Goal: Task Accomplishment & Management: Manage account settings

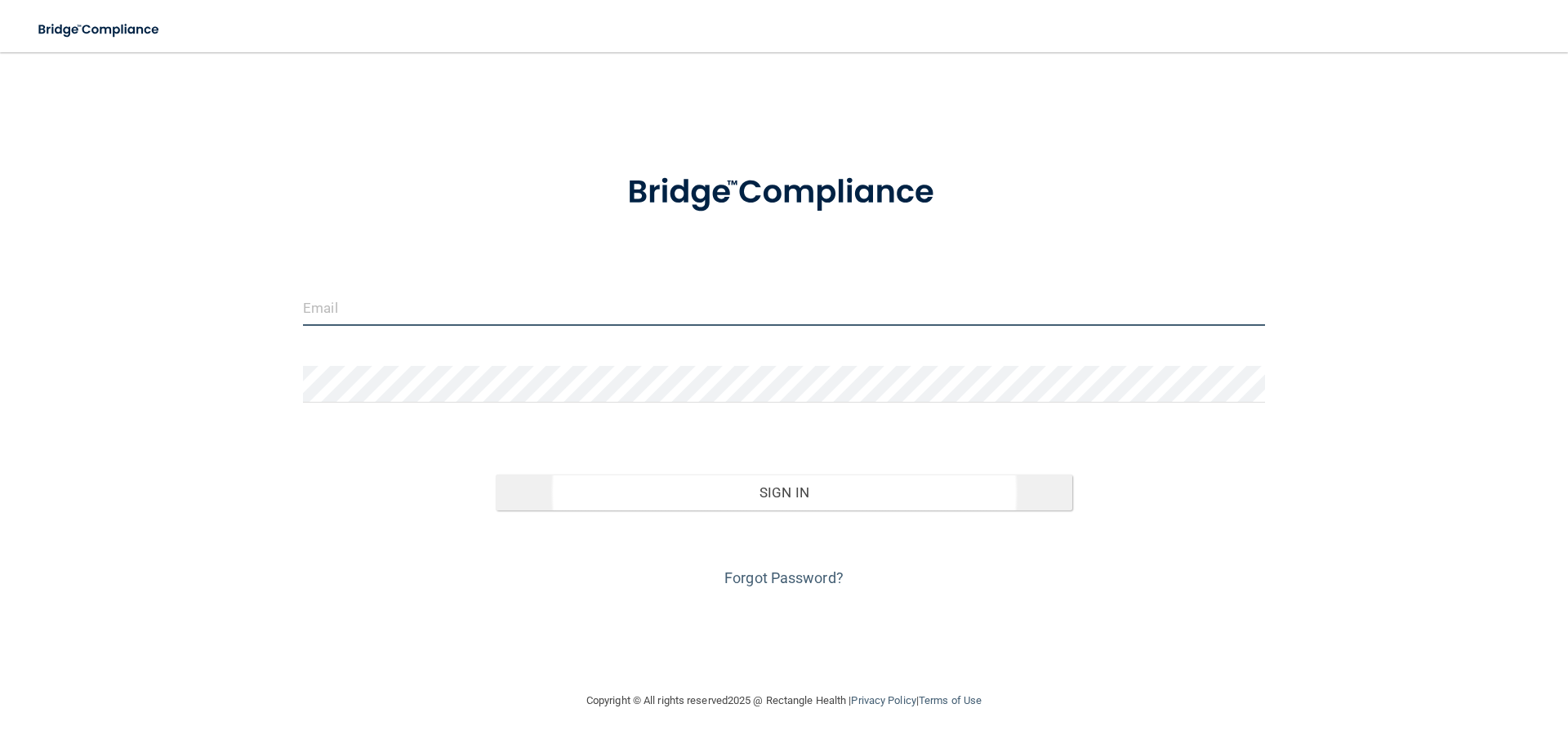
type input "[EMAIL_ADDRESS][DOMAIN_NAME]"
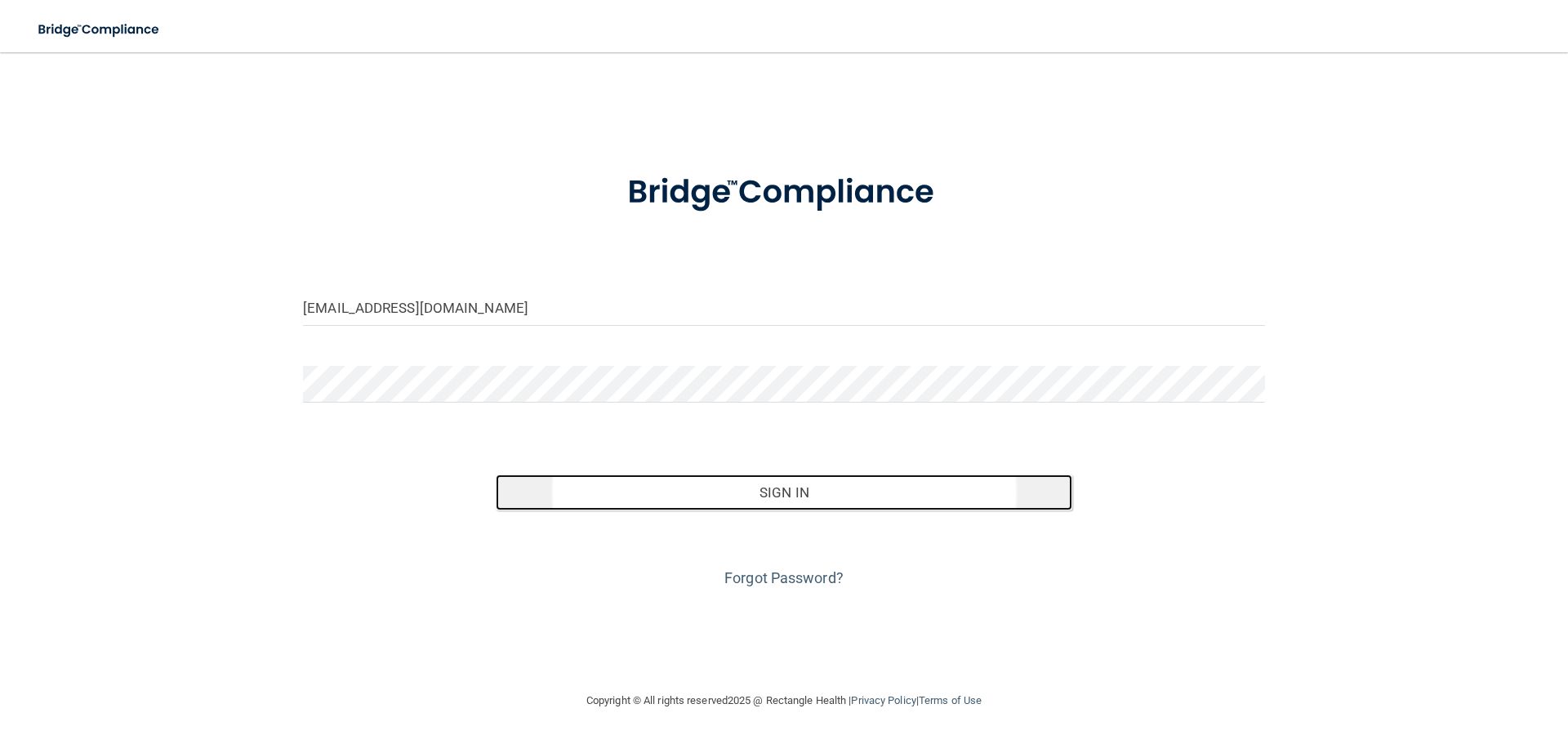
click at [831, 491] on button "Sign In" at bounding box center [784, 492] width 577 height 36
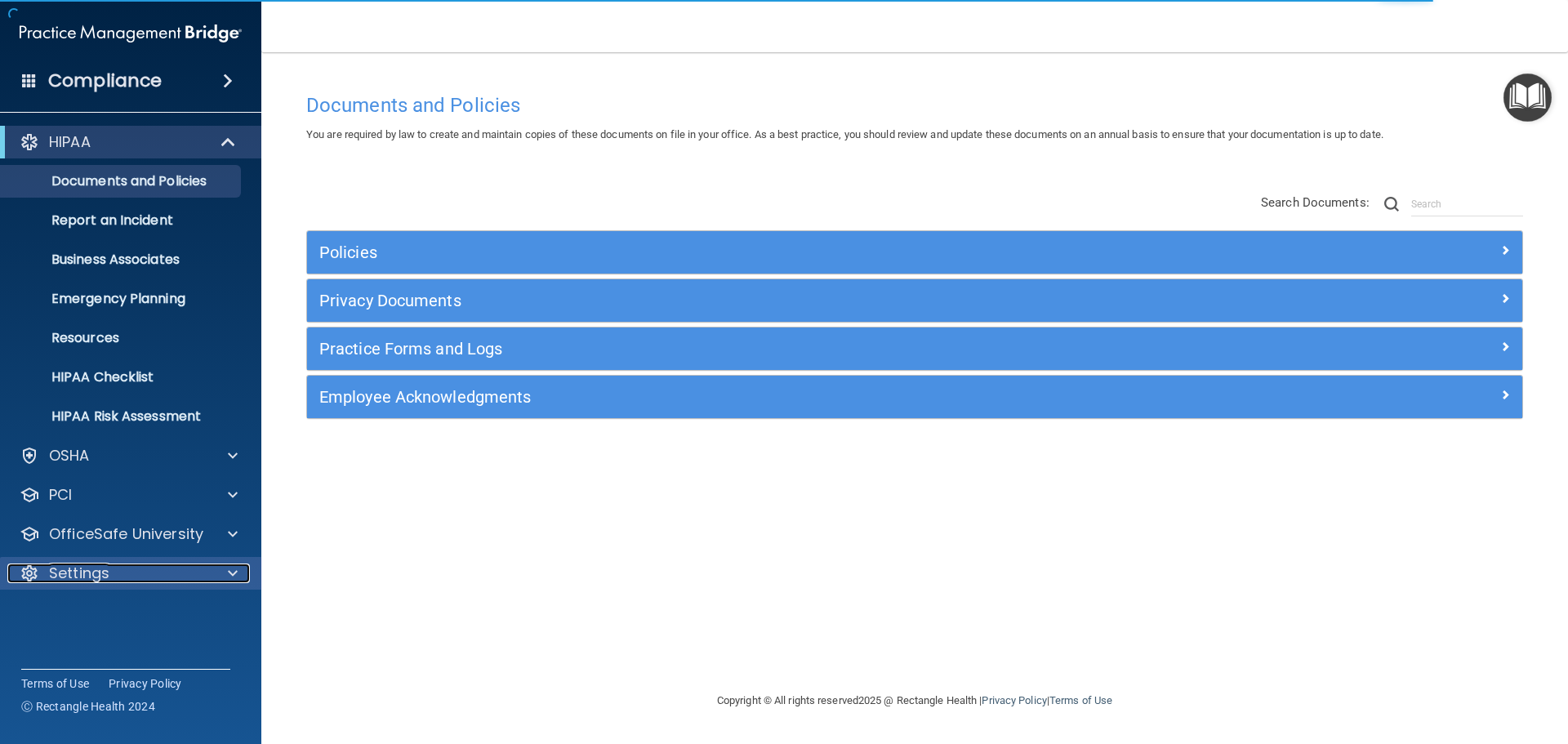
click at [235, 569] on span at bounding box center [233, 573] width 10 height 20
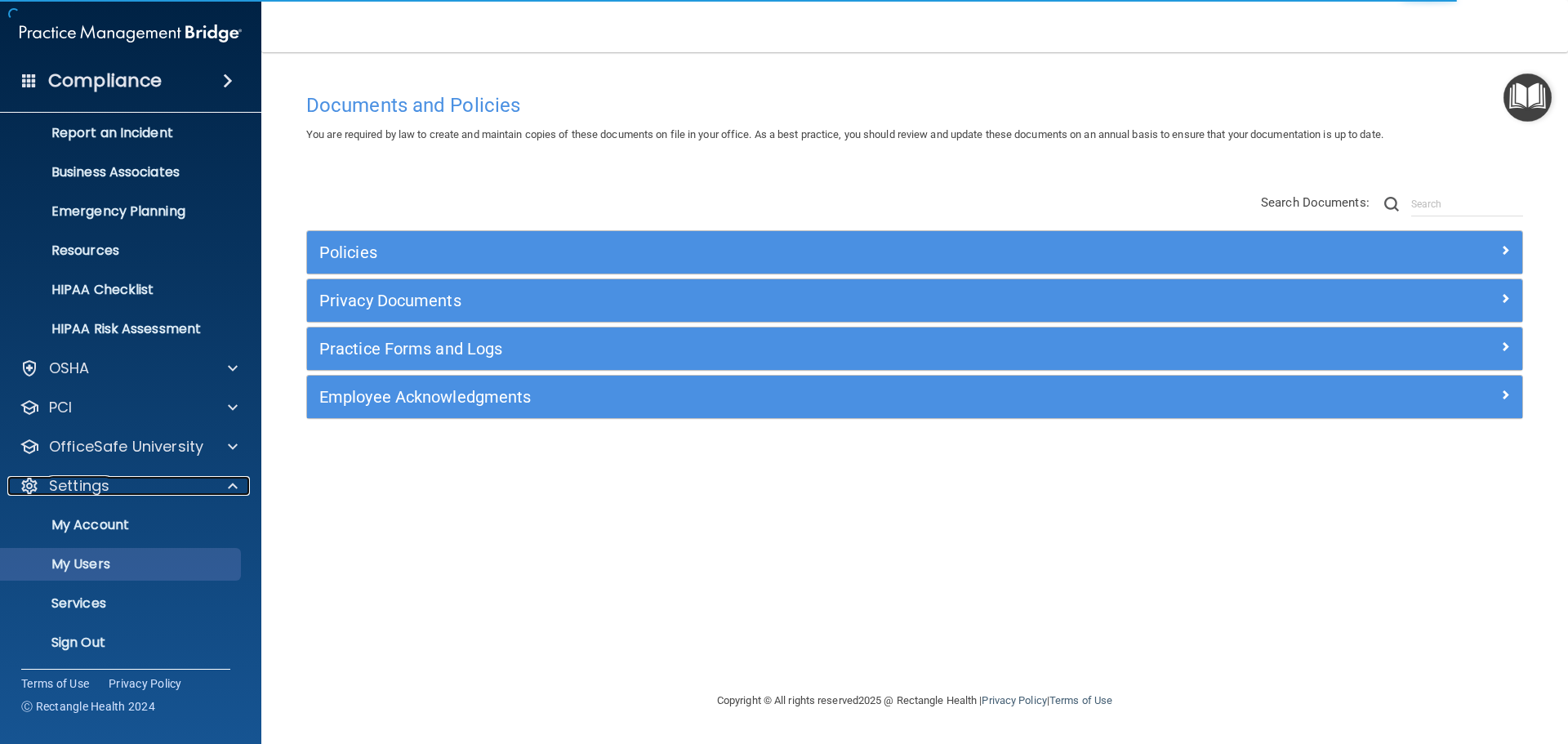
scroll to position [90, 0]
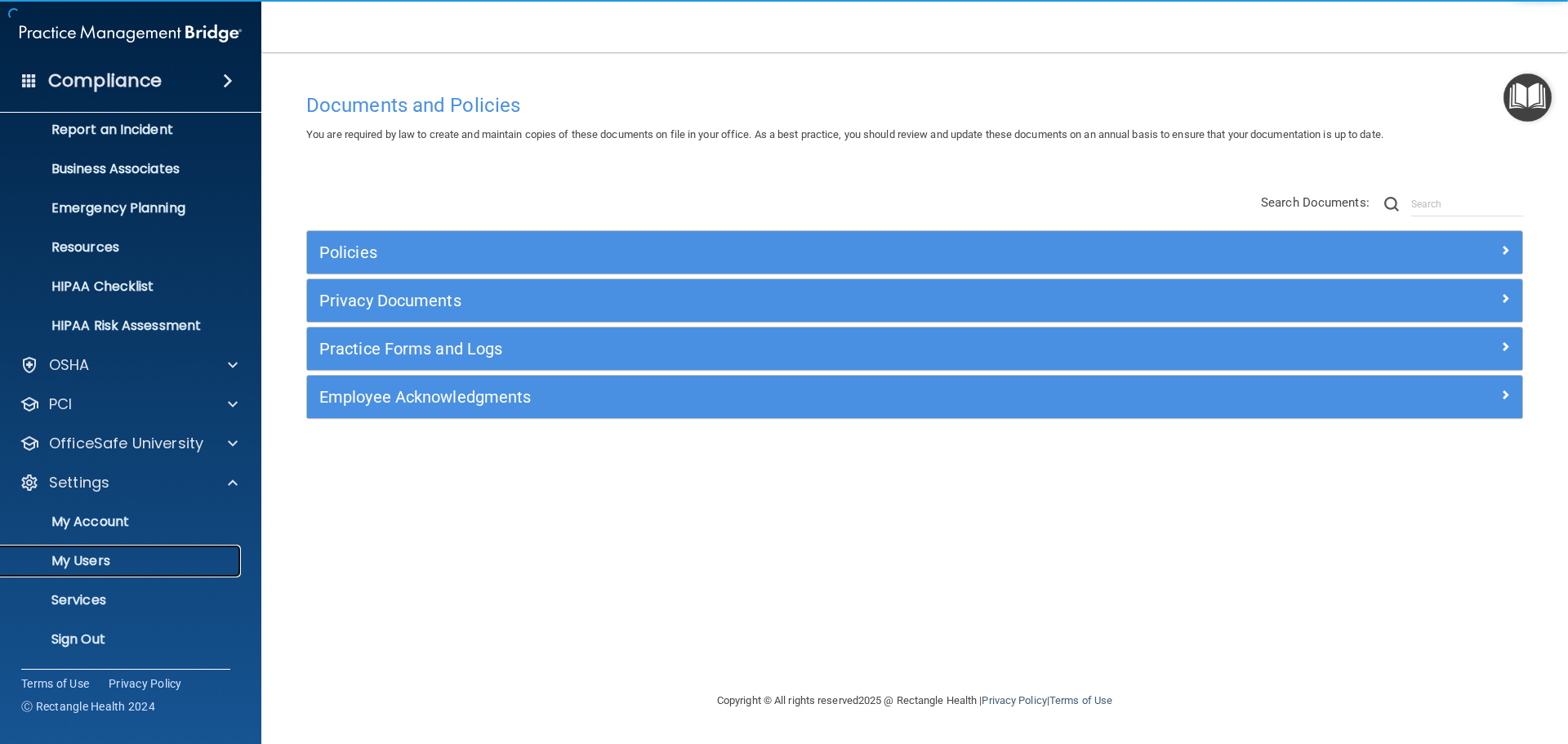
click at [85, 569] on p "My Users" at bounding box center [122, 560] width 223 height 16
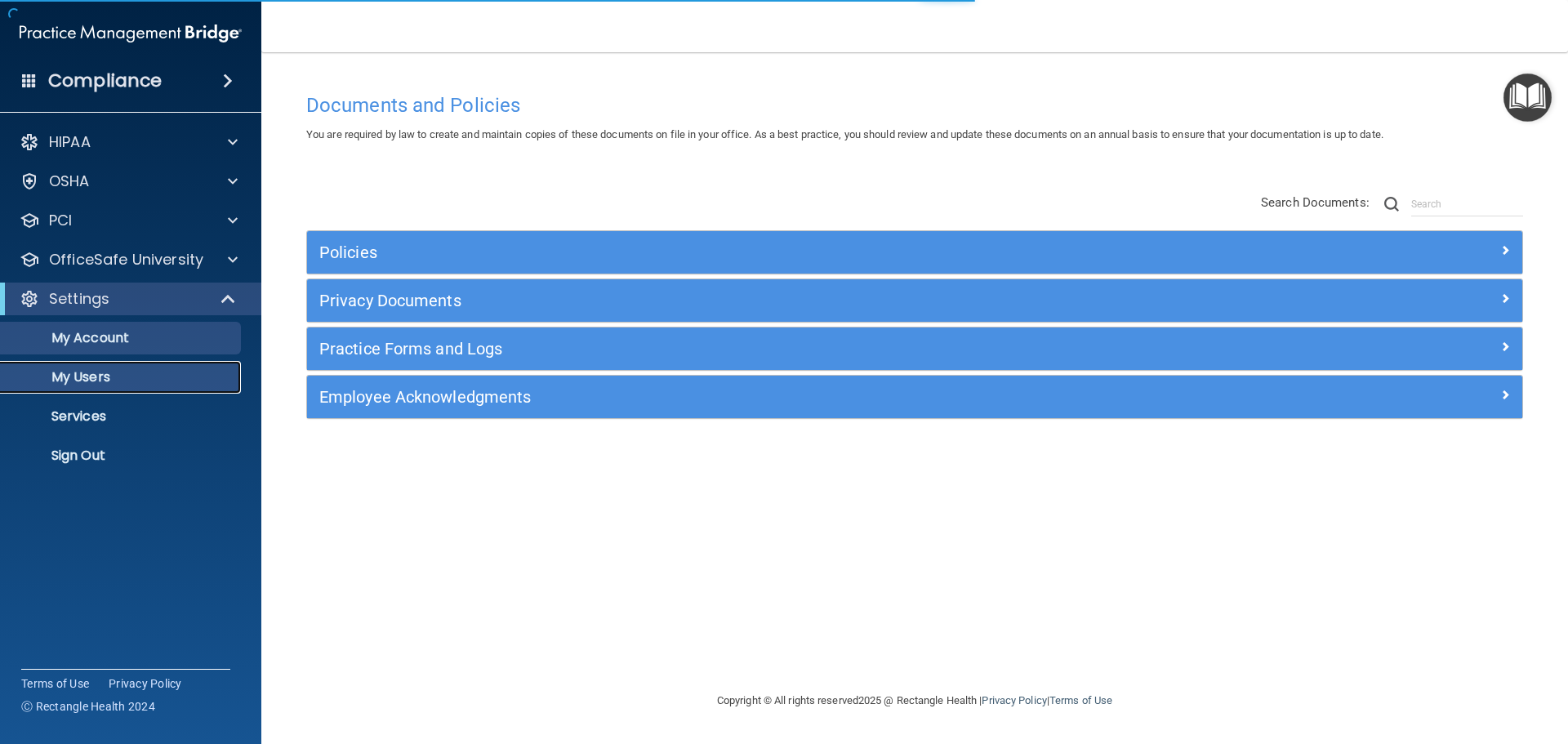
select select "20"
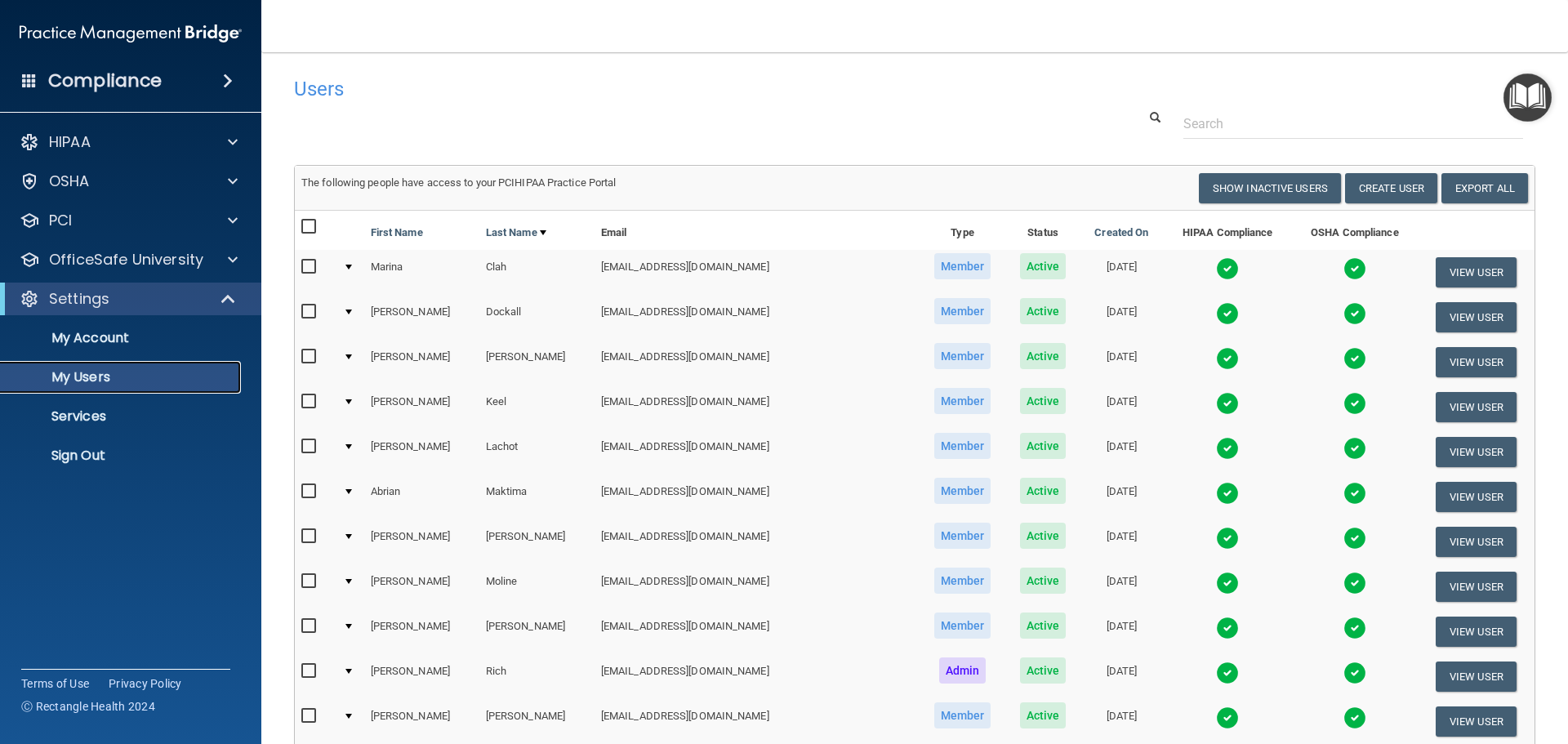
scroll to position [245, 0]
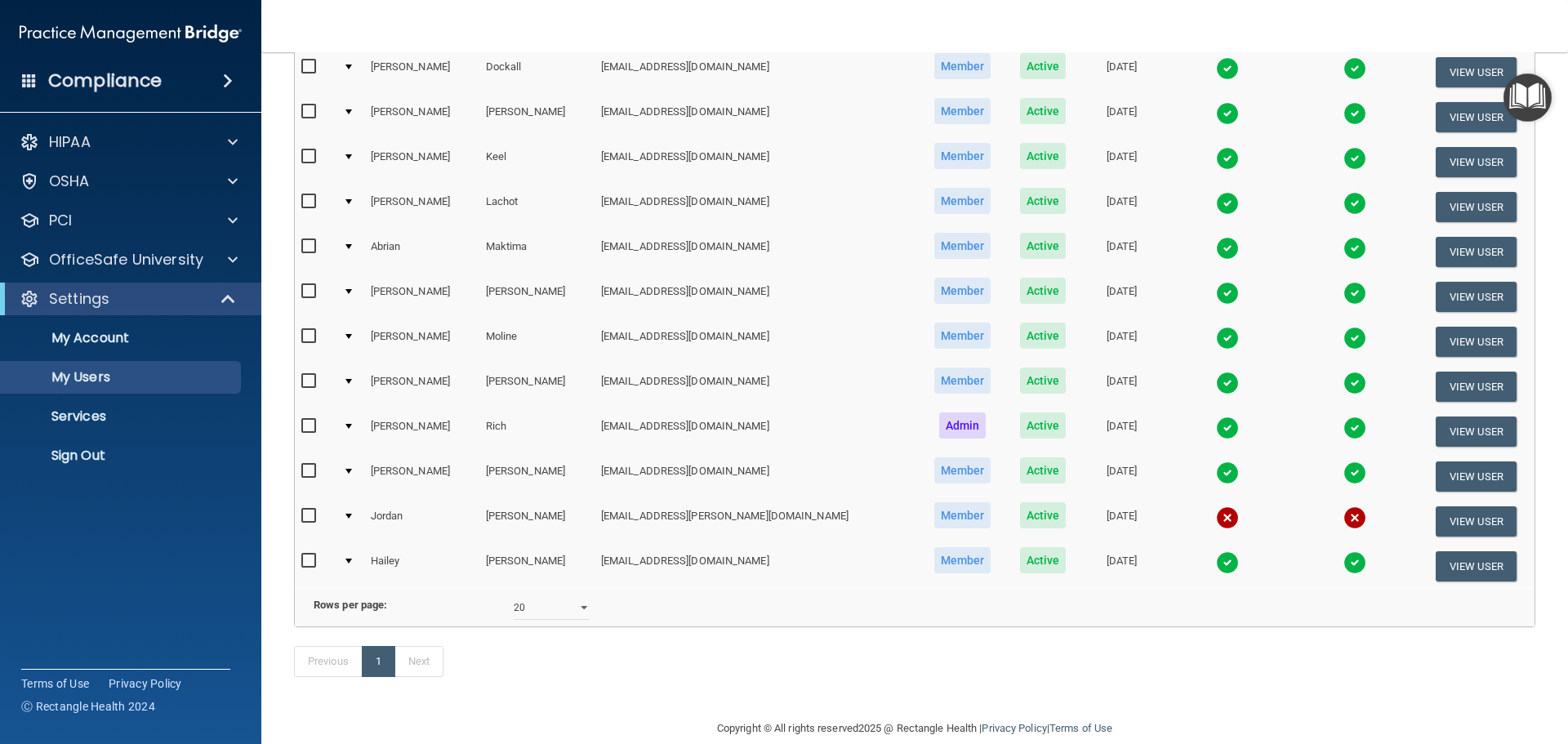
click at [305, 335] on input "checkbox" at bounding box center [311, 335] width 19 height 13
checkbox input "true"
click at [306, 518] on input "checkbox" at bounding box center [311, 515] width 19 height 13
checkbox input "true"
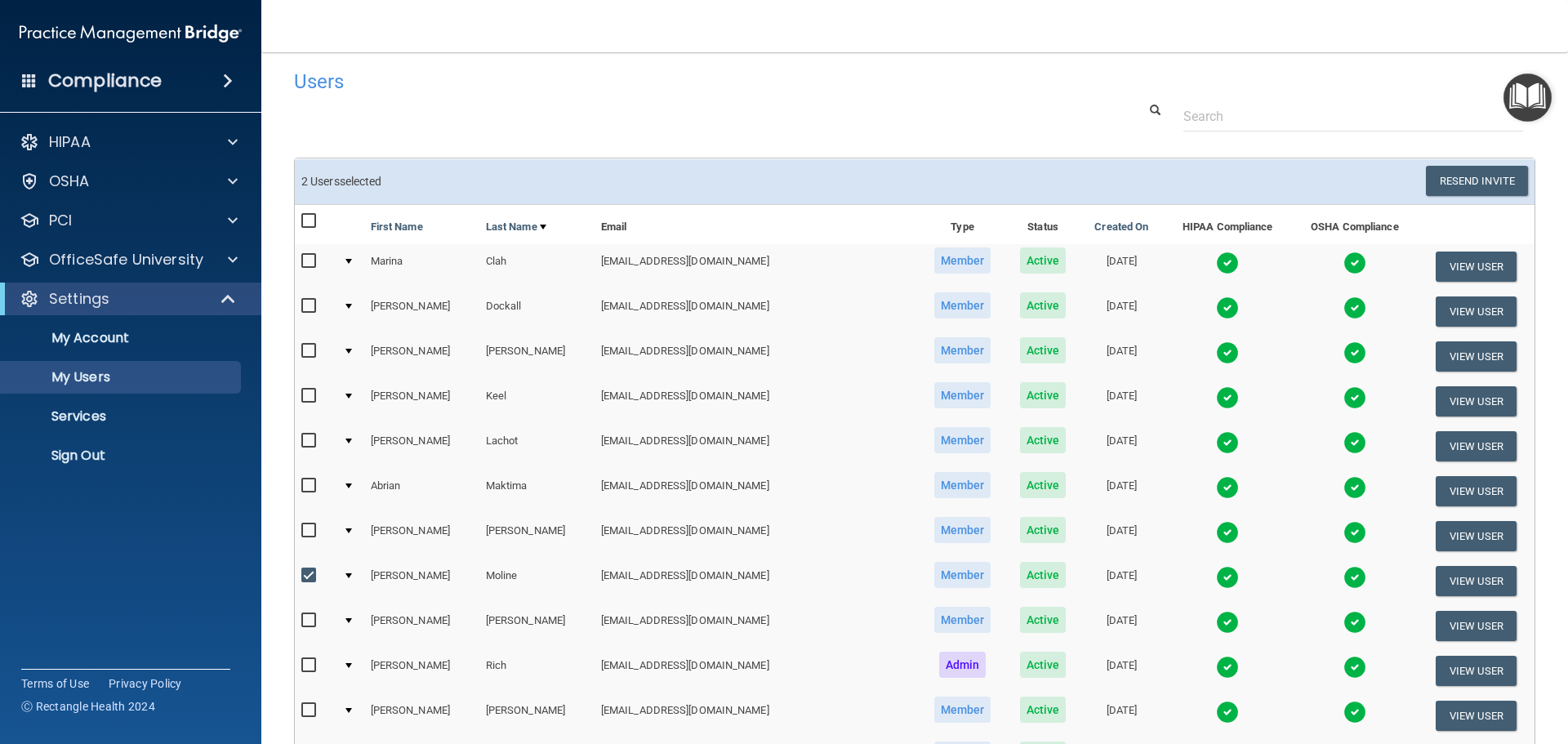
scroll to position [0, 0]
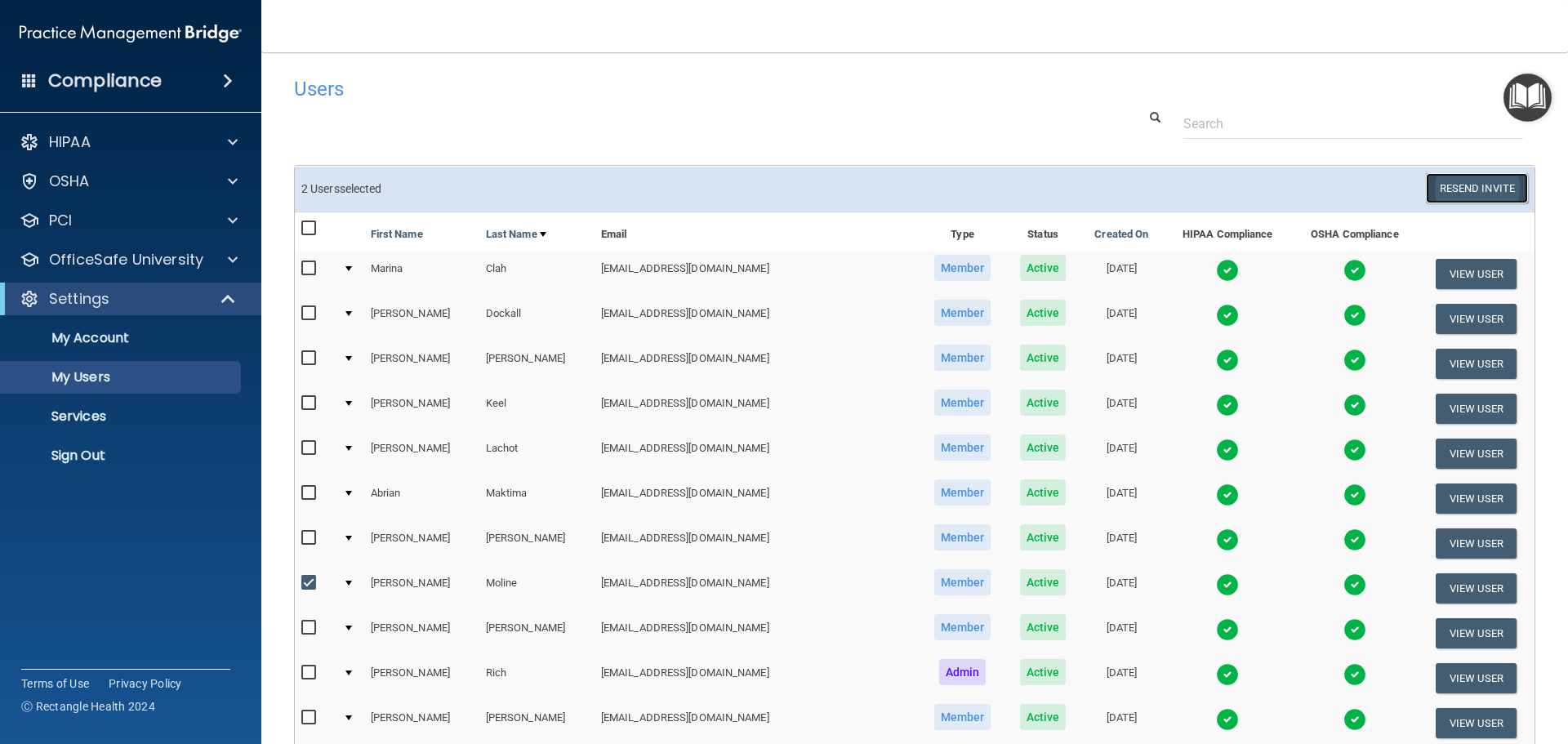
click at [1465, 188] on button "Resend Invite" at bounding box center [1477, 187] width 102 height 30
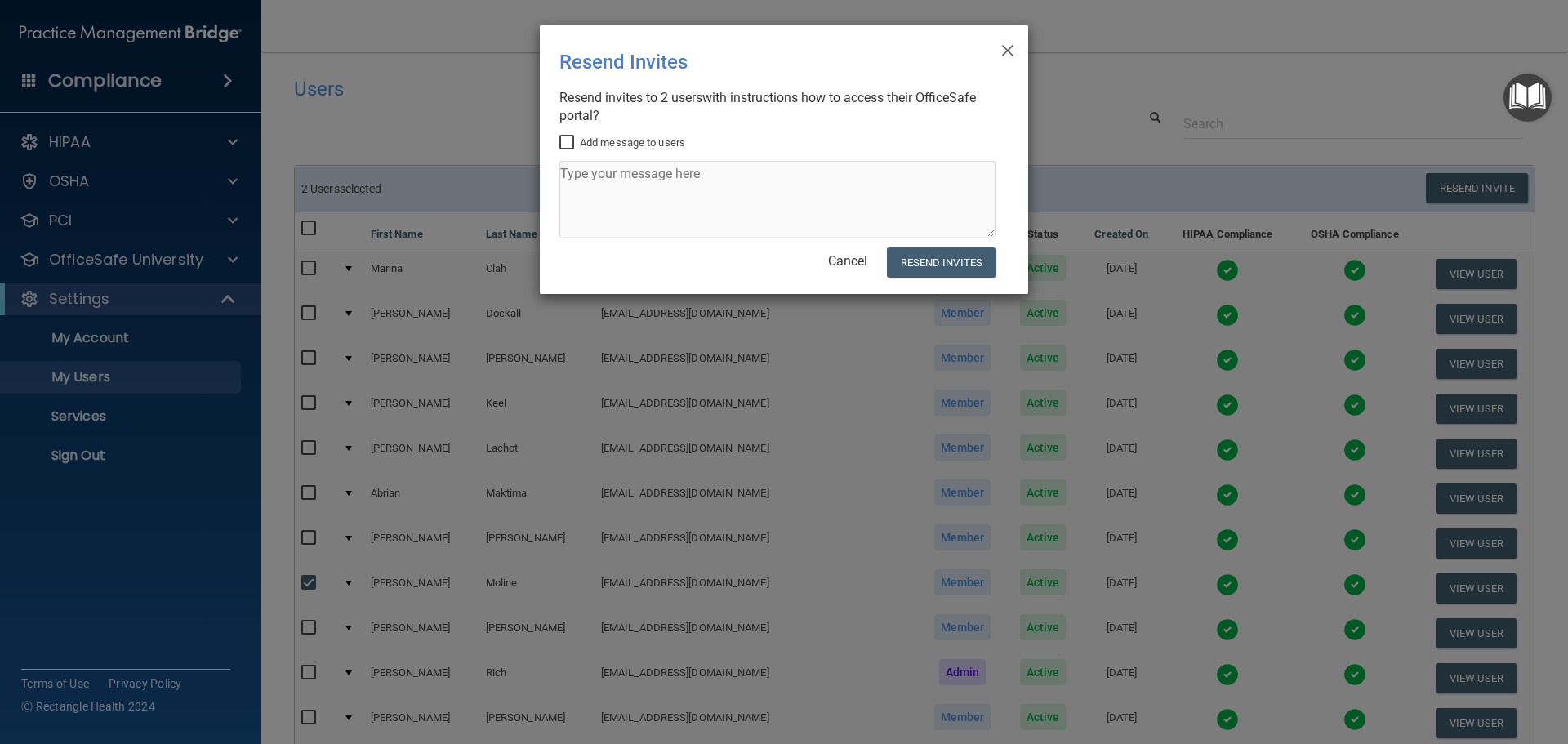
click at [570, 142] on input "Add message to users" at bounding box center [569, 142] width 19 height 13
checkbox input "true"
click at [604, 174] on textarea at bounding box center [777, 199] width 436 height 77
type textarea "Hey! Your OSHA and HIPAA are due."
click at [924, 258] on button "Resend Invites" at bounding box center [941, 262] width 109 height 30
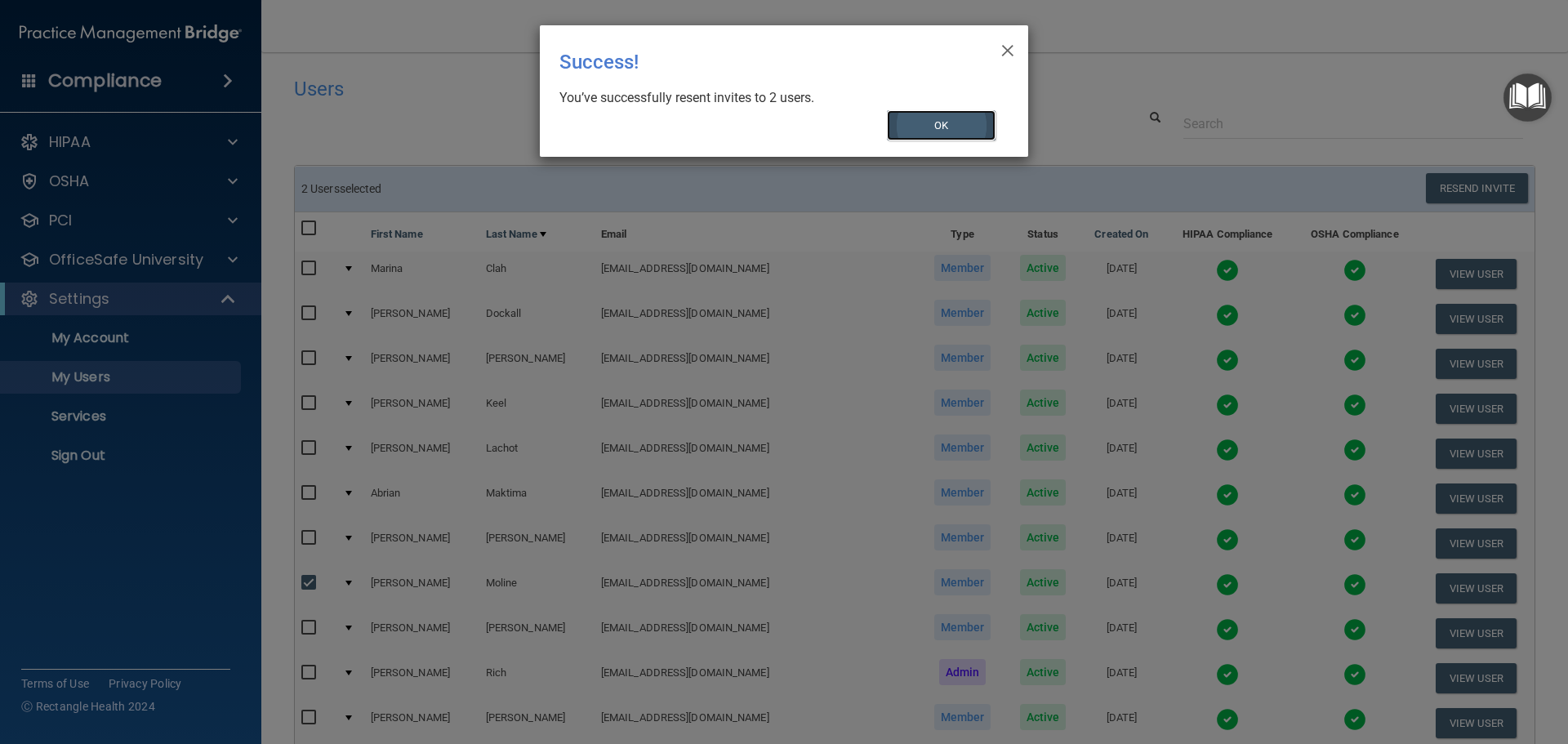
click at [936, 125] on button "OK" at bounding box center [941, 124] width 110 height 30
